Goal: Information Seeking & Learning: Learn about a topic

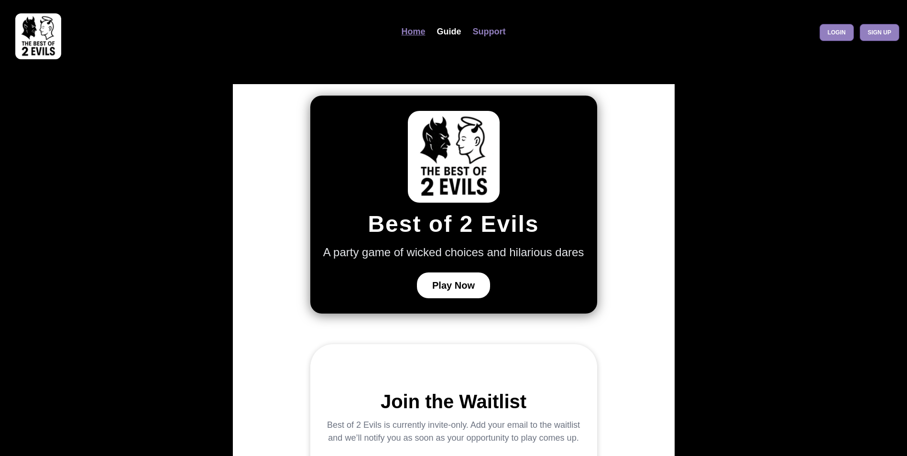
click at [500, 38] on link "Support" at bounding box center [489, 32] width 44 height 21
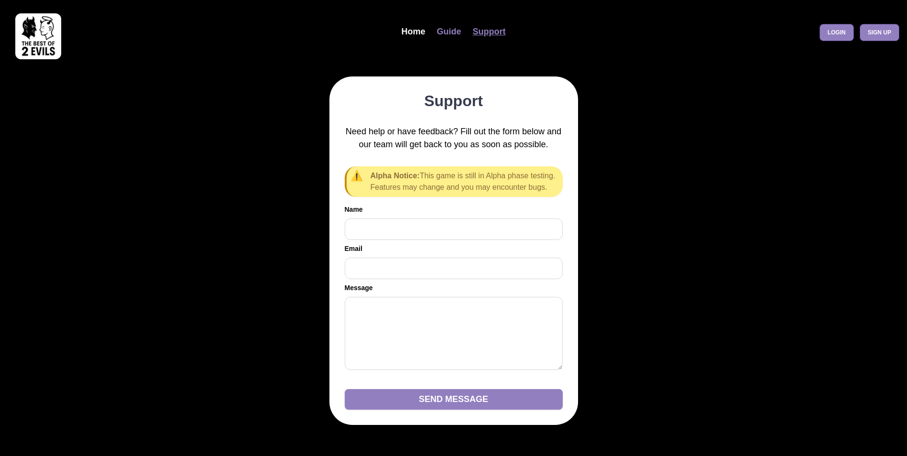
click at [457, 33] on link "Guide" at bounding box center [449, 32] width 36 height 21
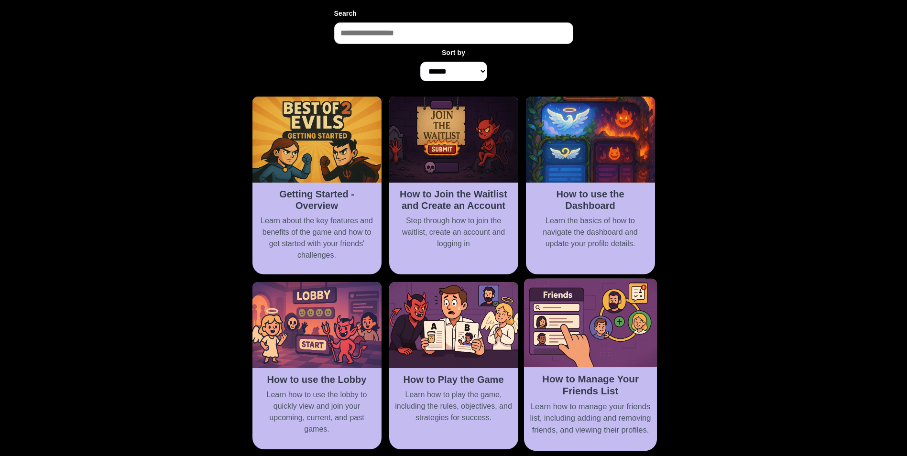
scroll to position [22, 0]
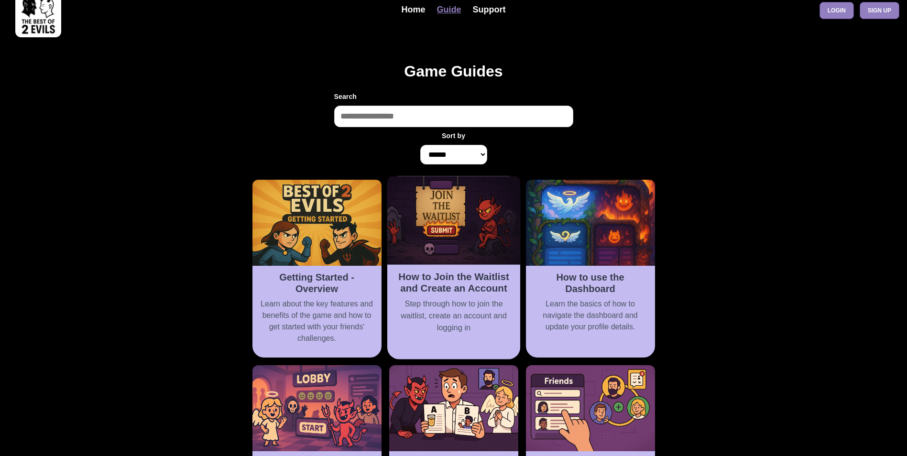
click at [455, 251] on img at bounding box center [453, 220] width 133 height 88
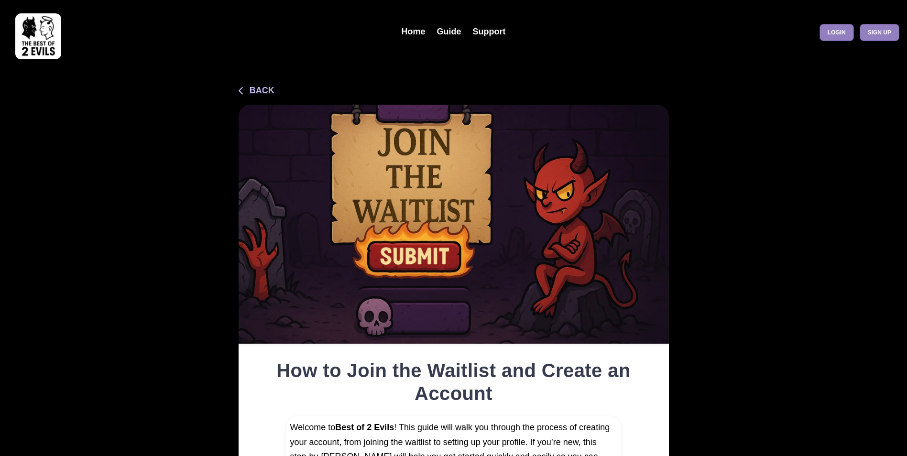
click at [261, 92] on button "Back" at bounding box center [257, 90] width 36 height 13
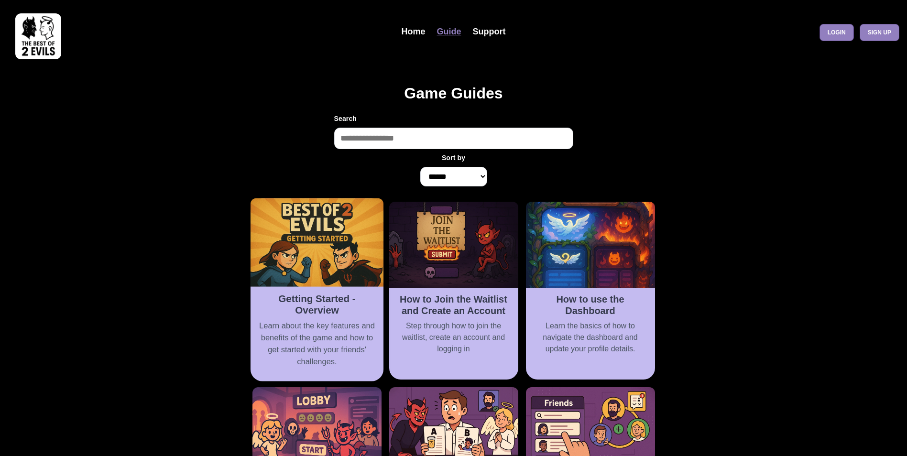
click at [339, 263] on img at bounding box center [316, 242] width 133 height 88
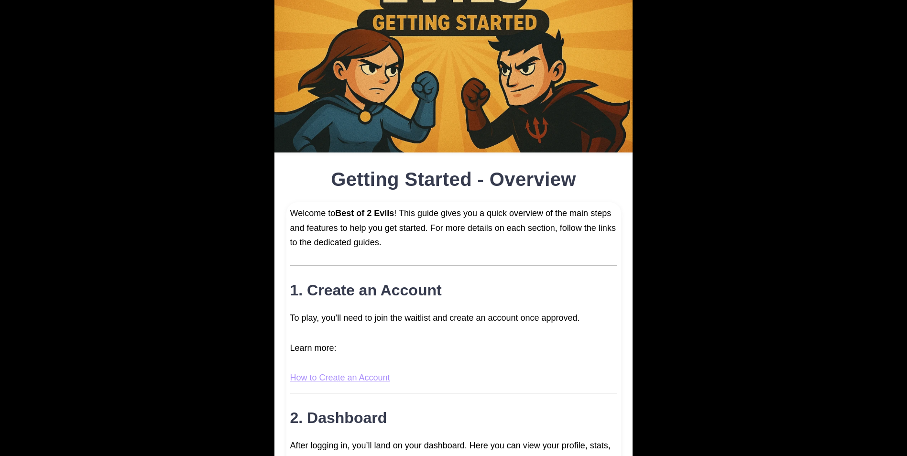
scroll to position [335, 0]
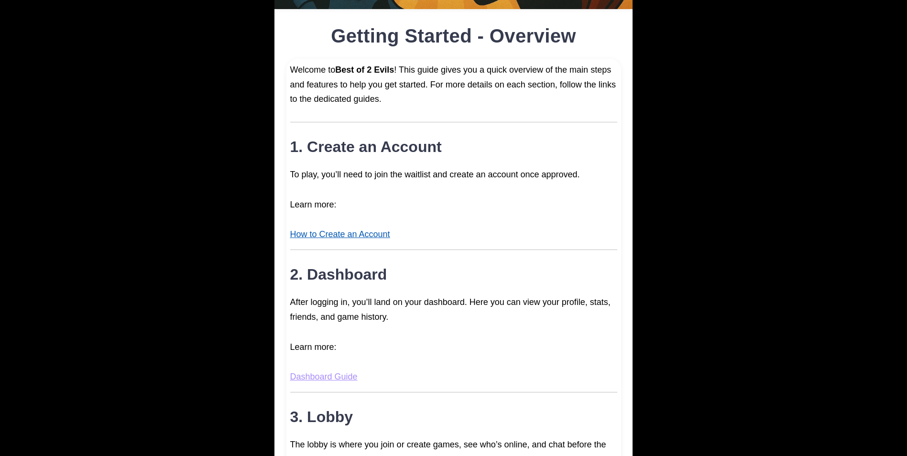
click at [375, 234] on link "How to Create an Account" at bounding box center [340, 234] width 100 height 10
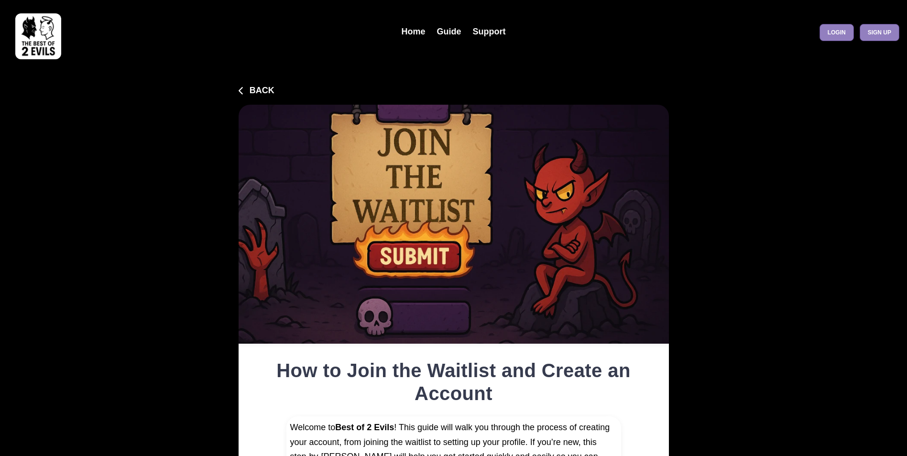
click at [265, 91] on button "Back" at bounding box center [257, 90] width 36 height 13
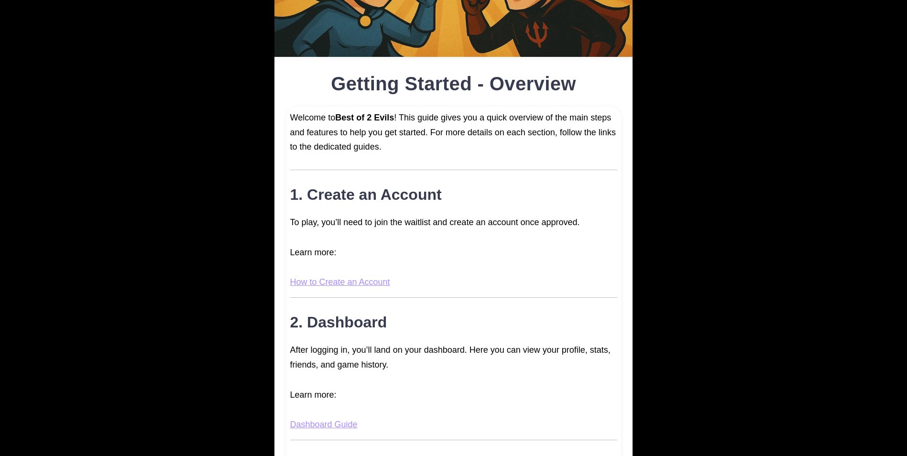
scroll to position [526, 0]
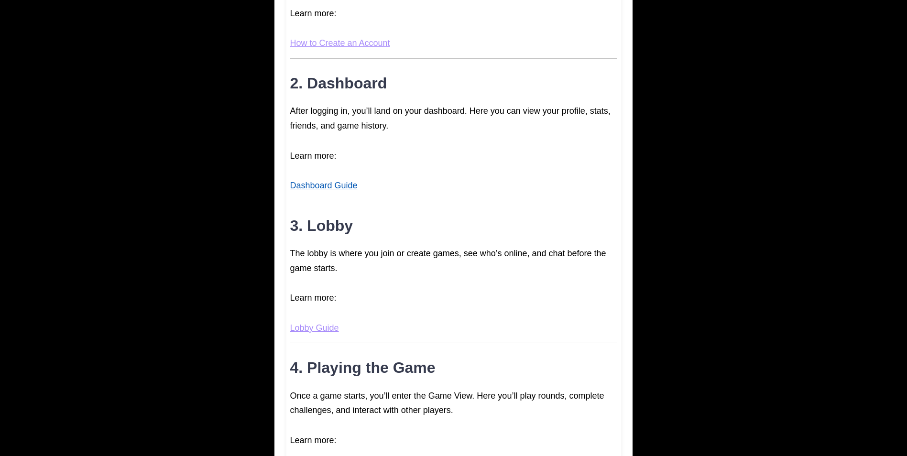
click at [318, 185] on link "Dashboard Guide" at bounding box center [323, 186] width 67 height 10
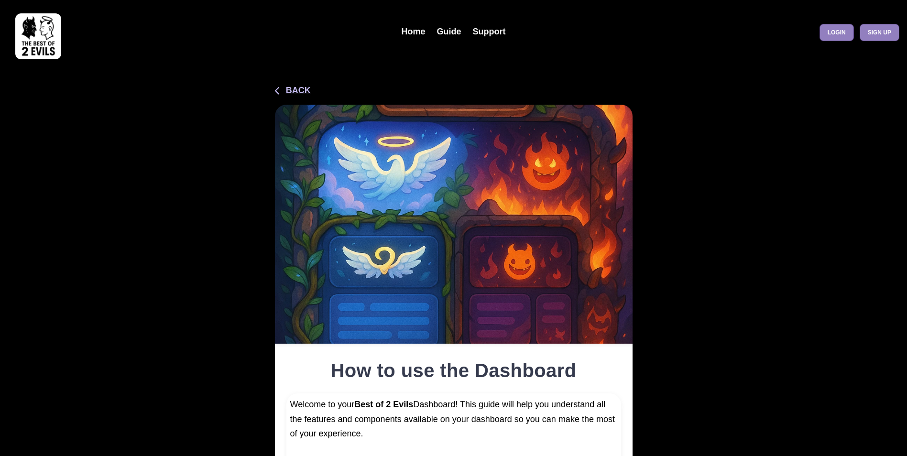
click at [290, 86] on button "Back" at bounding box center [293, 90] width 36 height 13
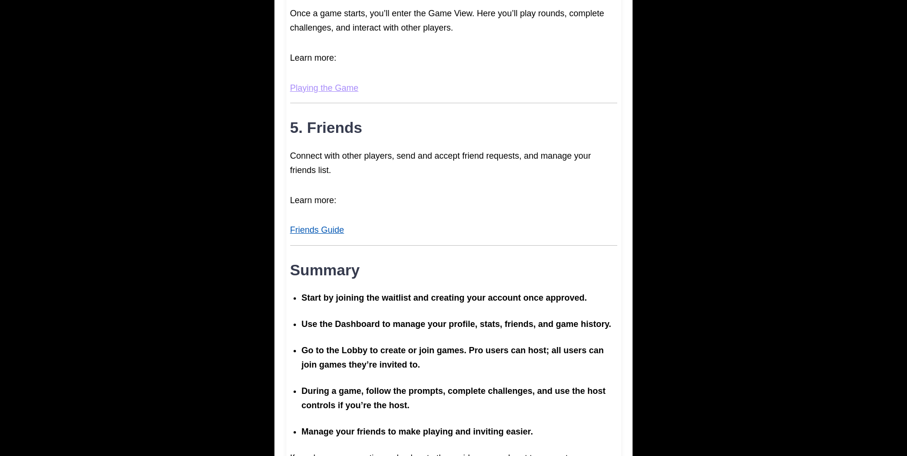
click at [329, 226] on link "Friends Guide" at bounding box center [317, 230] width 54 height 10
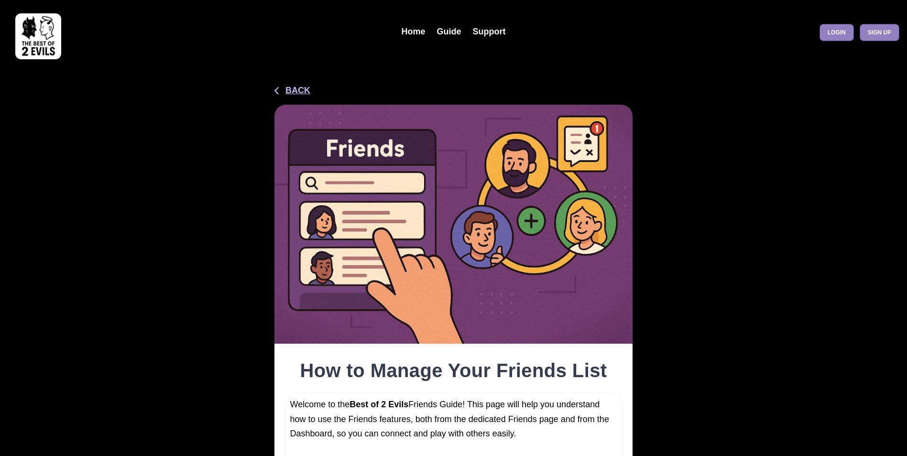
click at [302, 89] on button "Back" at bounding box center [292, 90] width 36 height 13
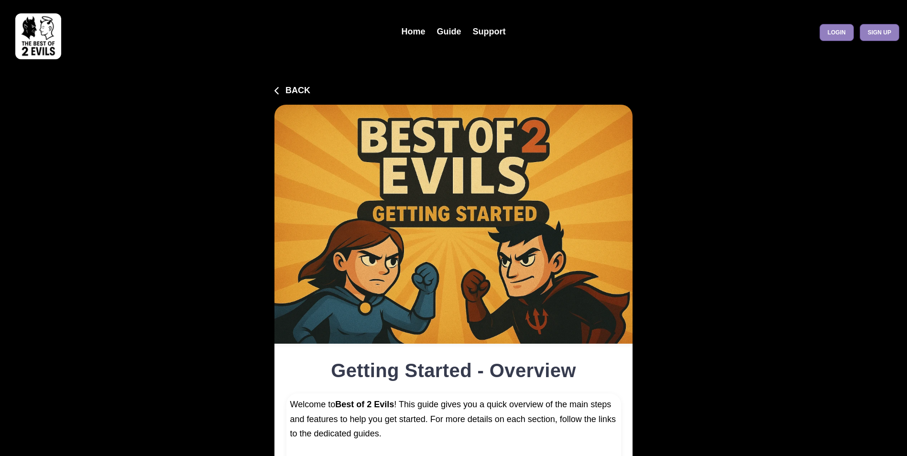
click at [308, 89] on div "Back" at bounding box center [453, 90] width 359 height 13
click at [297, 89] on button "Back" at bounding box center [292, 90] width 36 height 13
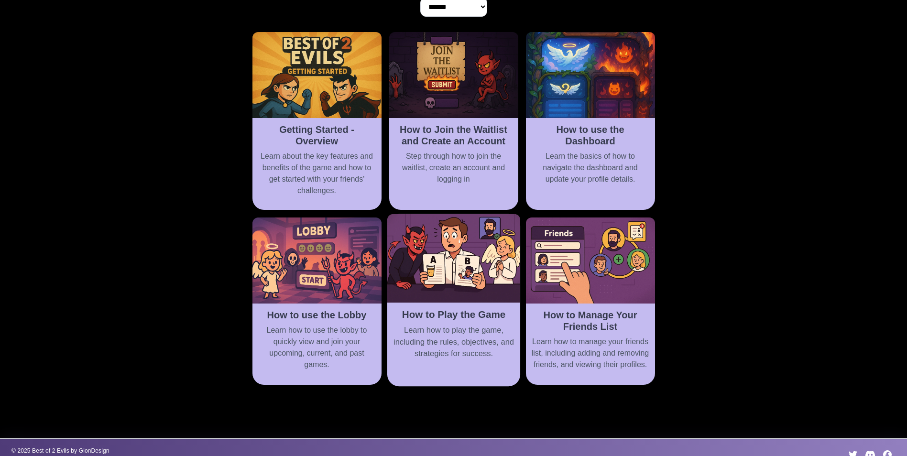
scroll to position [213, 0]
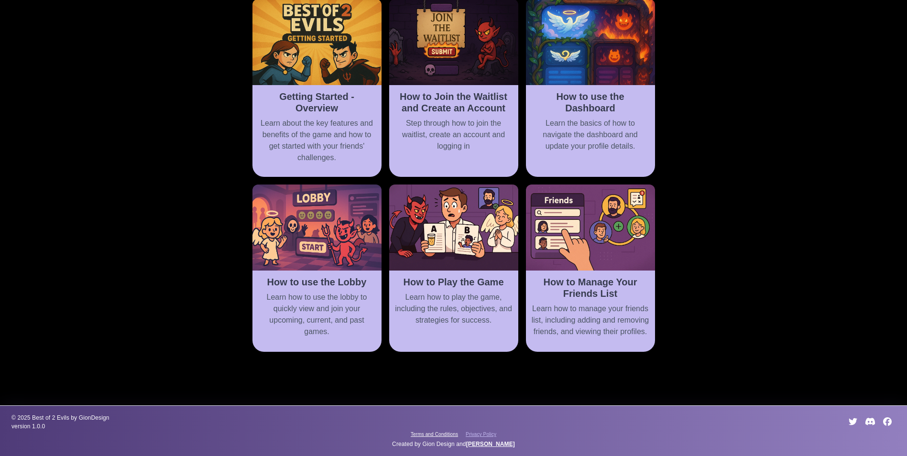
click at [435, 434] on span "Terms and Conditions" at bounding box center [434, 434] width 47 height 5
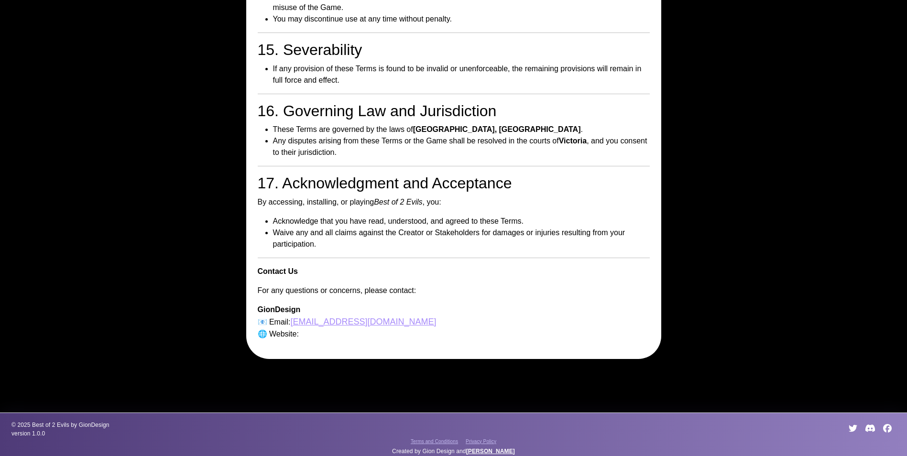
scroll to position [1504, 0]
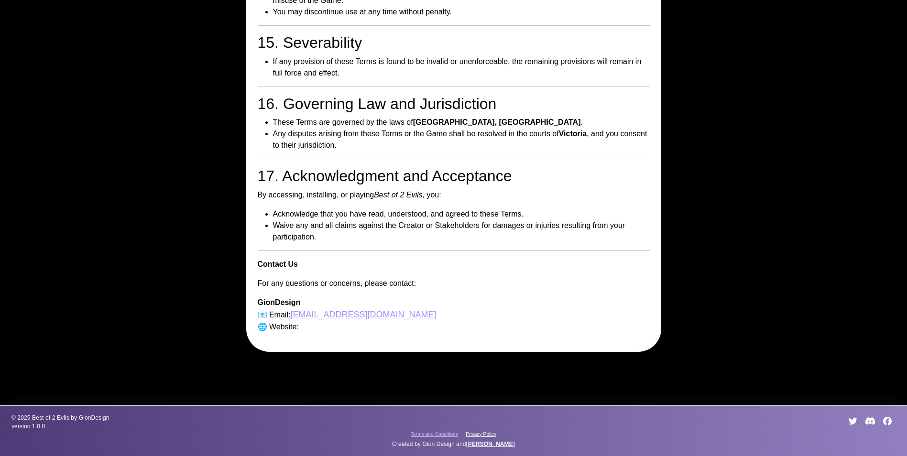
click at [486, 432] on span "Privacy Policy" at bounding box center [481, 434] width 31 height 5
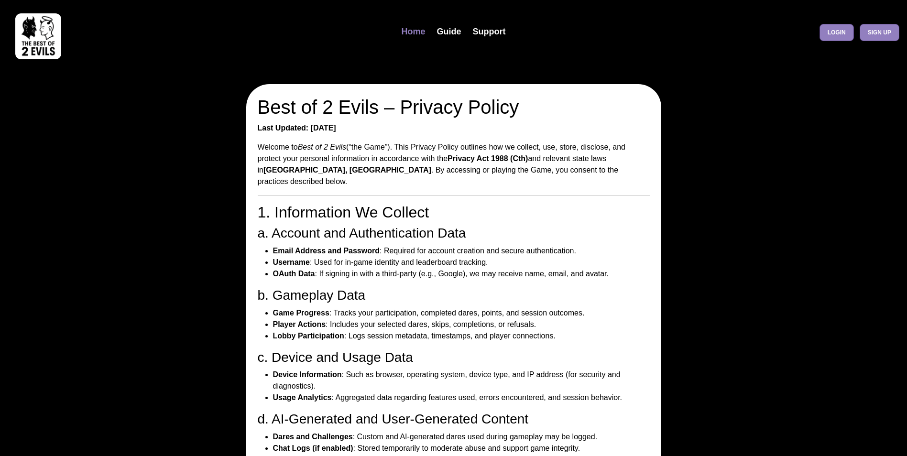
click at [401, 31] on link "Home" at bounding box center [412, 32] width 35 height 21
